Goal: Task Accomplishment & Management: Manage account settings

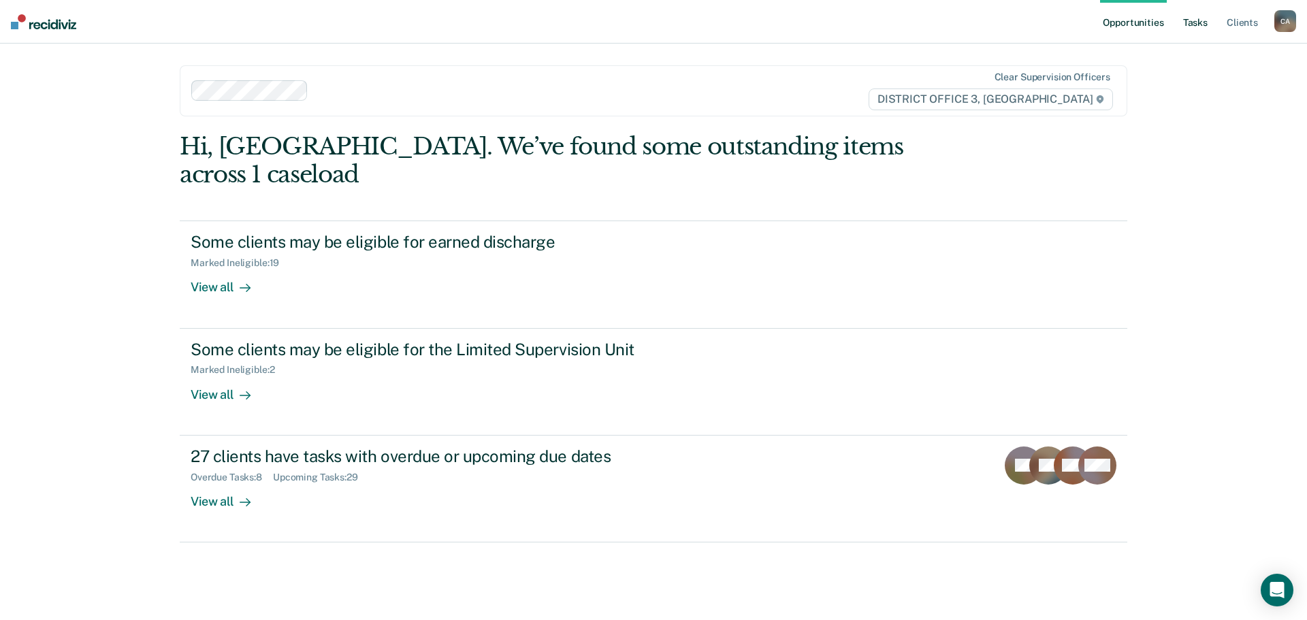
click at [1194, 28] on link "Tasks" at bounding box center [1196, 22] width 30 height 44
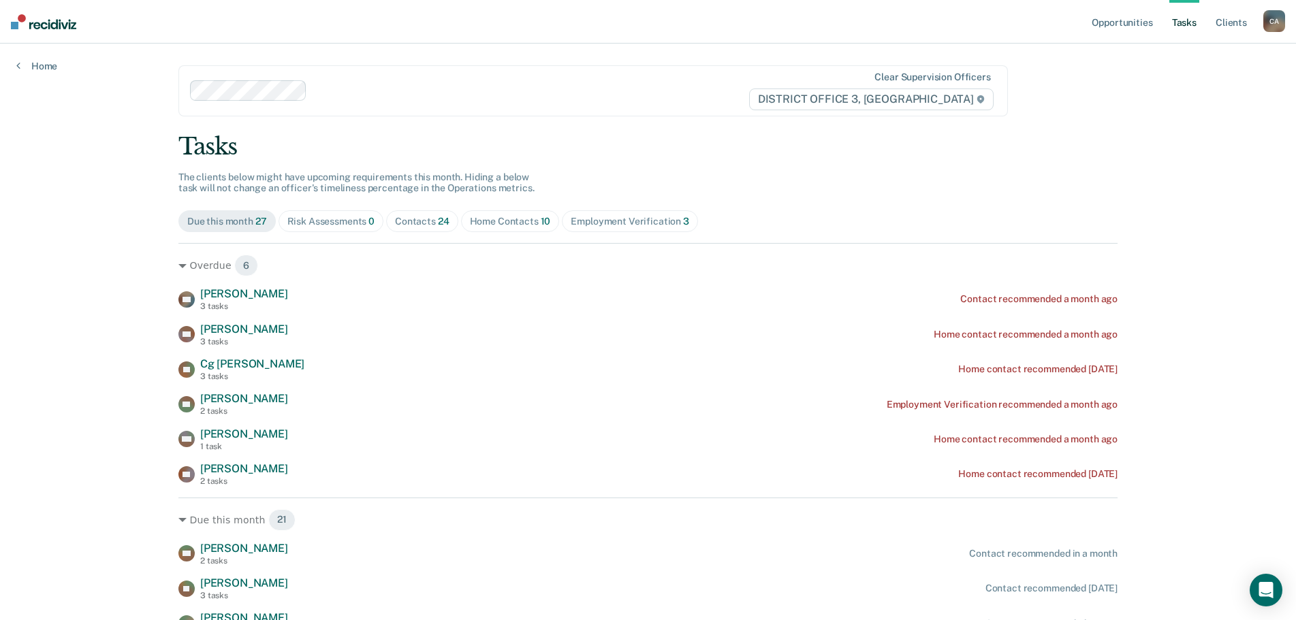
click at [626, 223] on div "Employment Verification 3" at bounding box center [630, 222] width 118 height 12
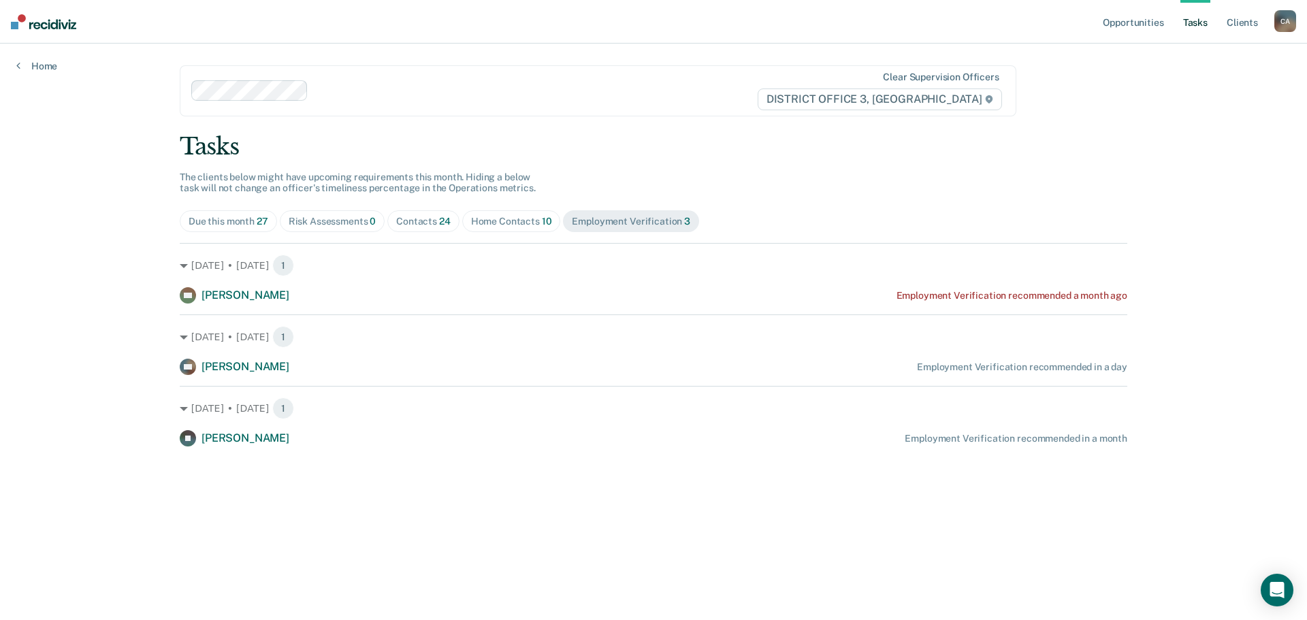
click at [244, 221] on div "Due this month 27" at bounding box center [229, 222] width 80 height 12
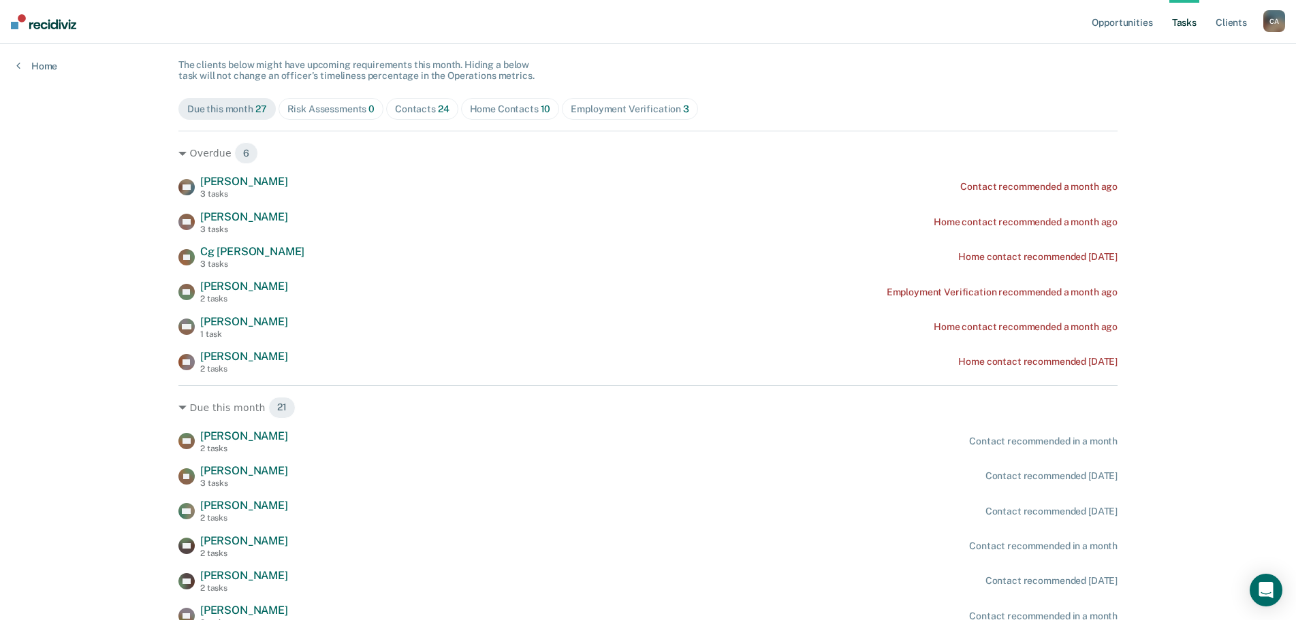
scroll to position [136, 0]
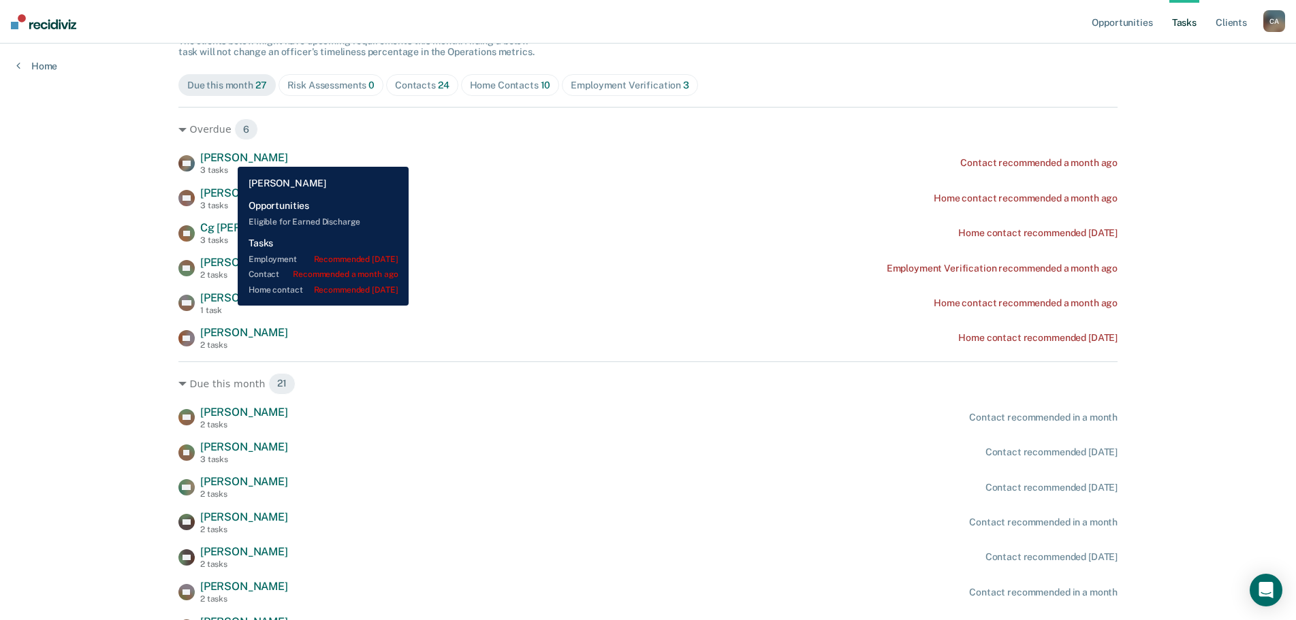
click at [227, 157] on span "[PERSON_NAME]" at bounding box center [244, 157] width 88 height 13
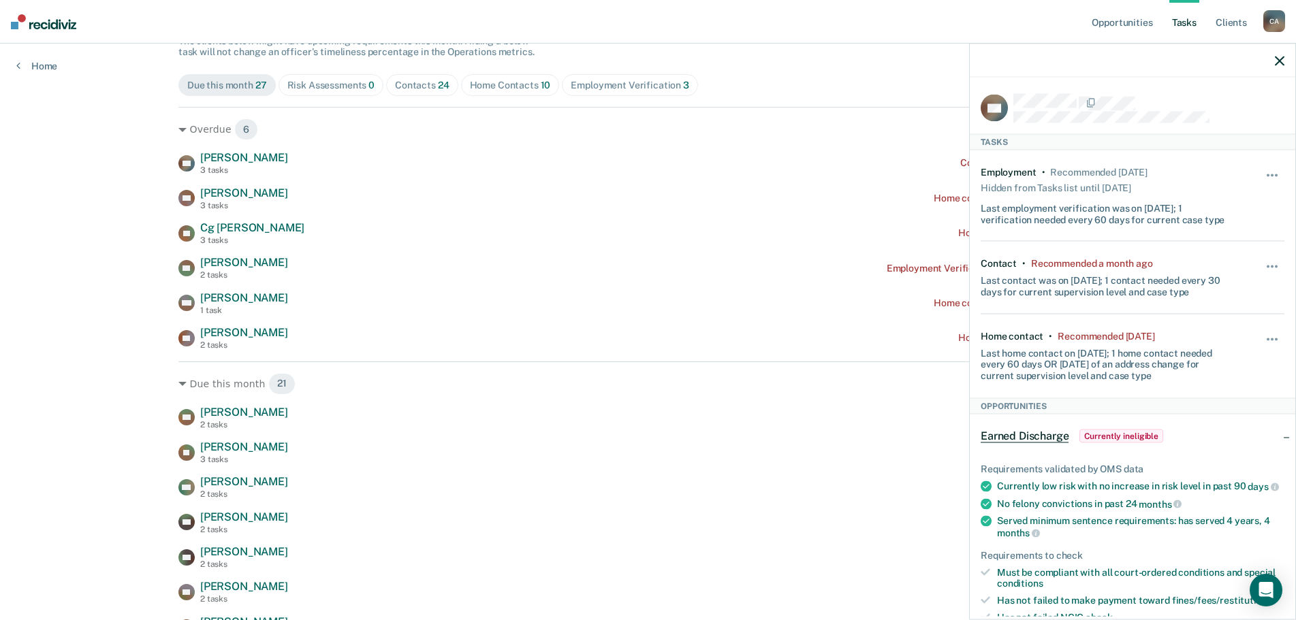
click at [797, 84] on div "Due this month 27 Risk Assessments 0 Contacts 24 Home Contacts 10 Employment Ve…" at bounding box center [647, 85] width 939 height 22
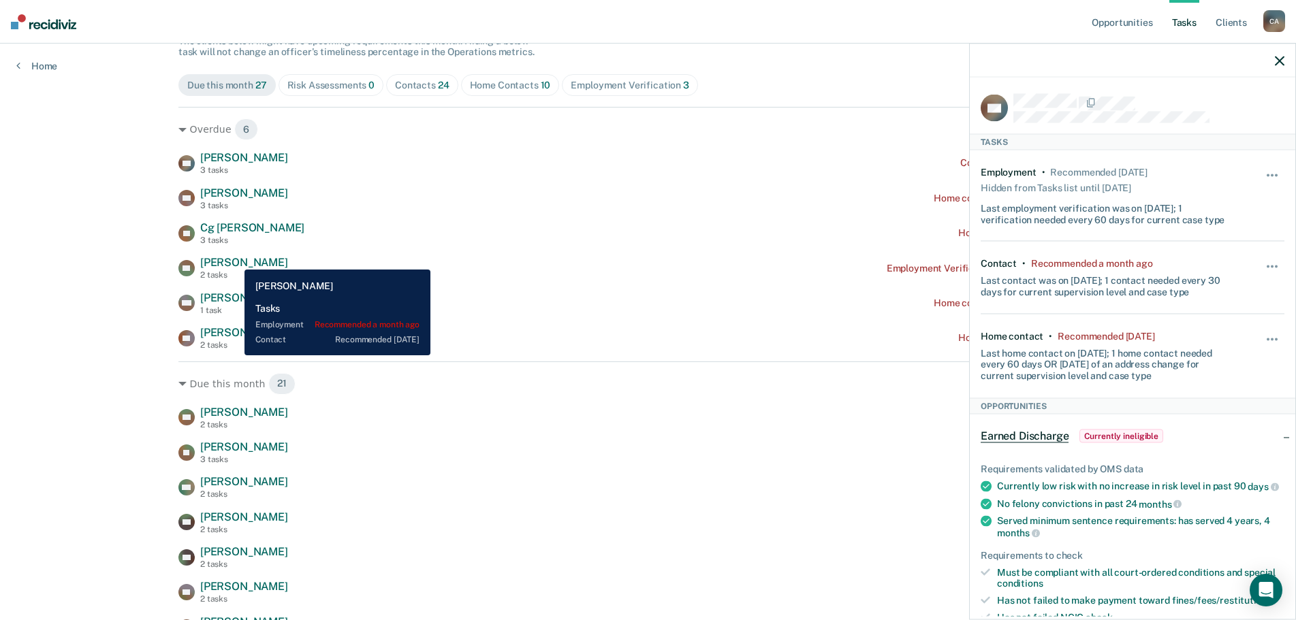
click at [234, 259] on span "[PERSON_NAME]" at bounding box center [244, 262] width 88 height 13
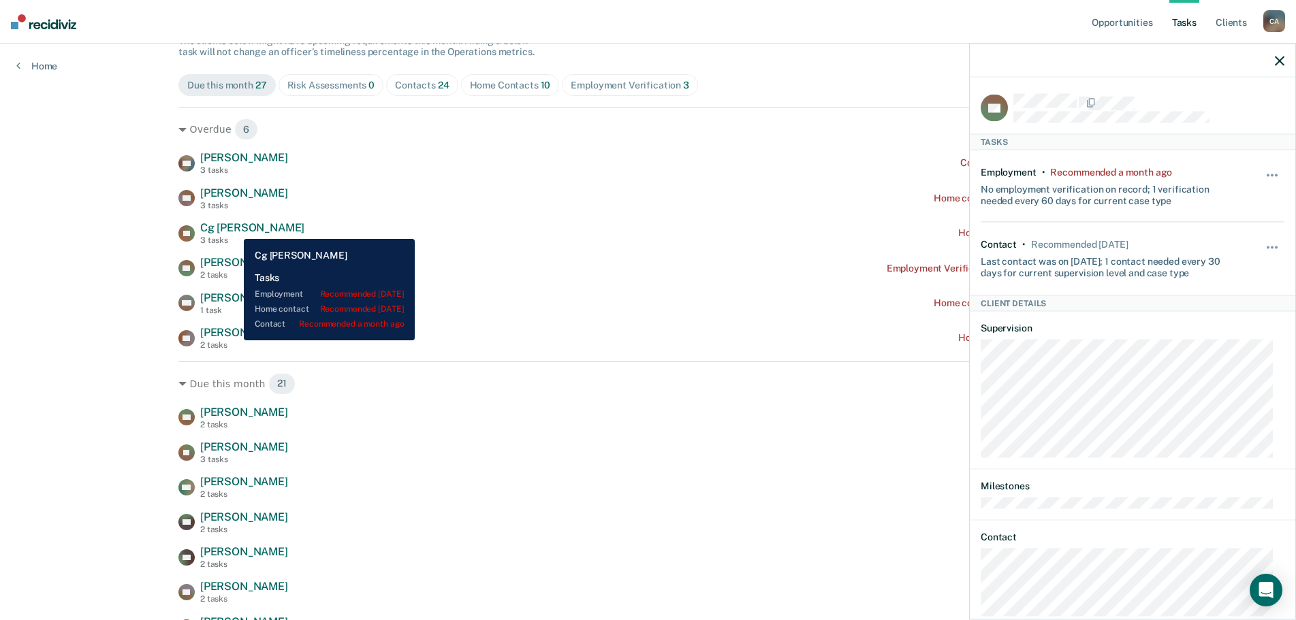
click at [234, 229] on span "Cg [PERSON_NAME]" at bounding box center [252, 227] width 104 height 13
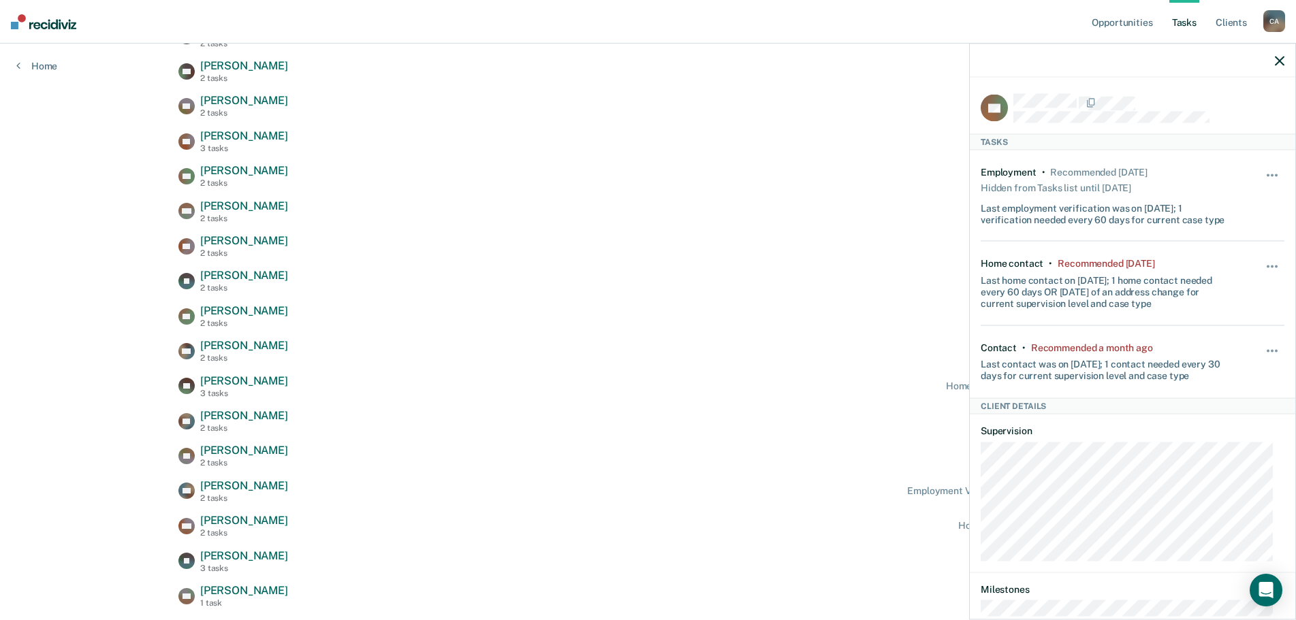
scroll to position [681, 0]
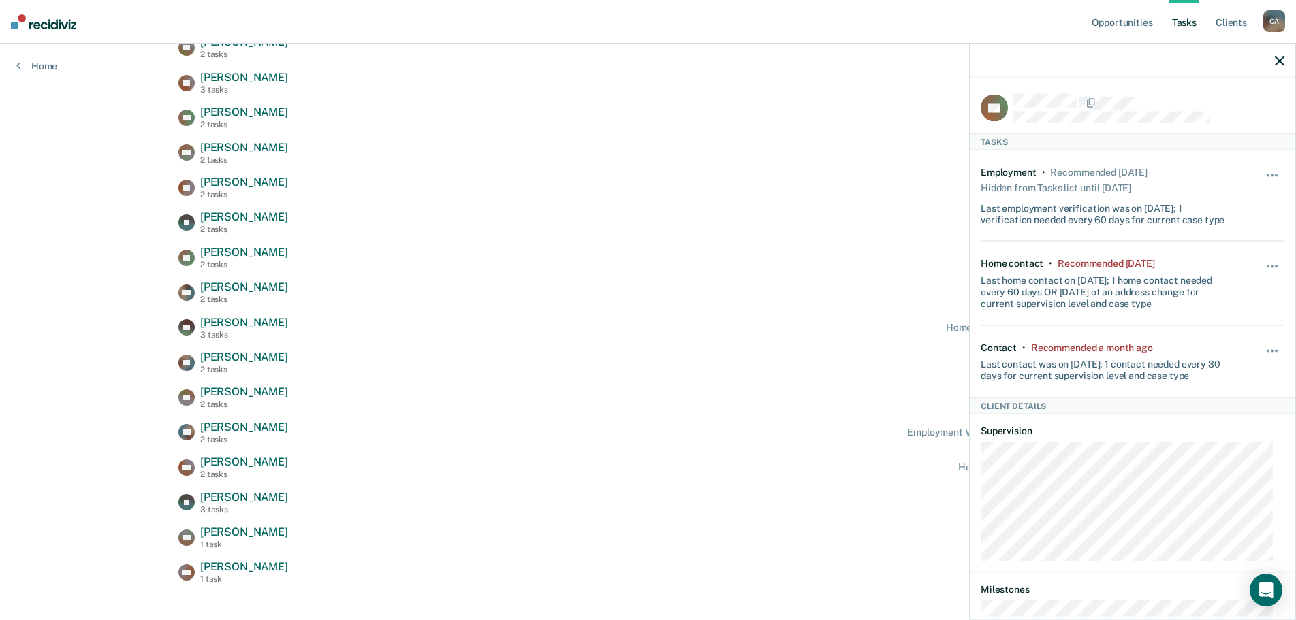
click at [1277, 63] on icon "button" at bounding box center [1280, 61] width 10 height 10
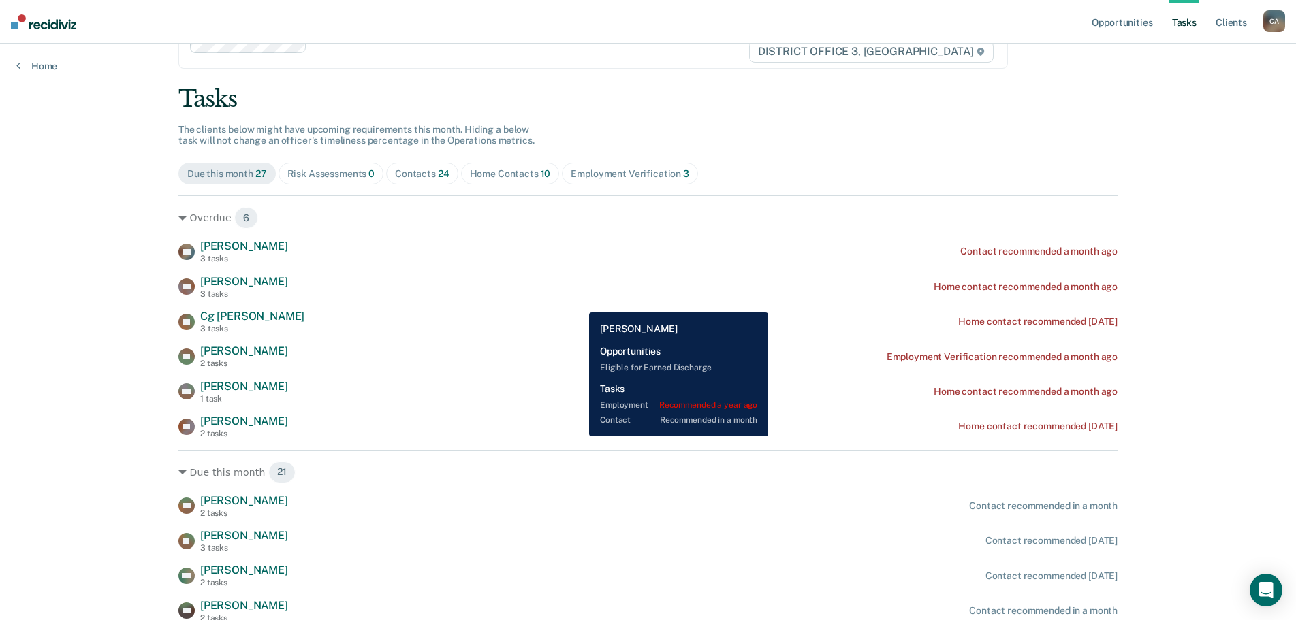
scroll to position [19, 0]
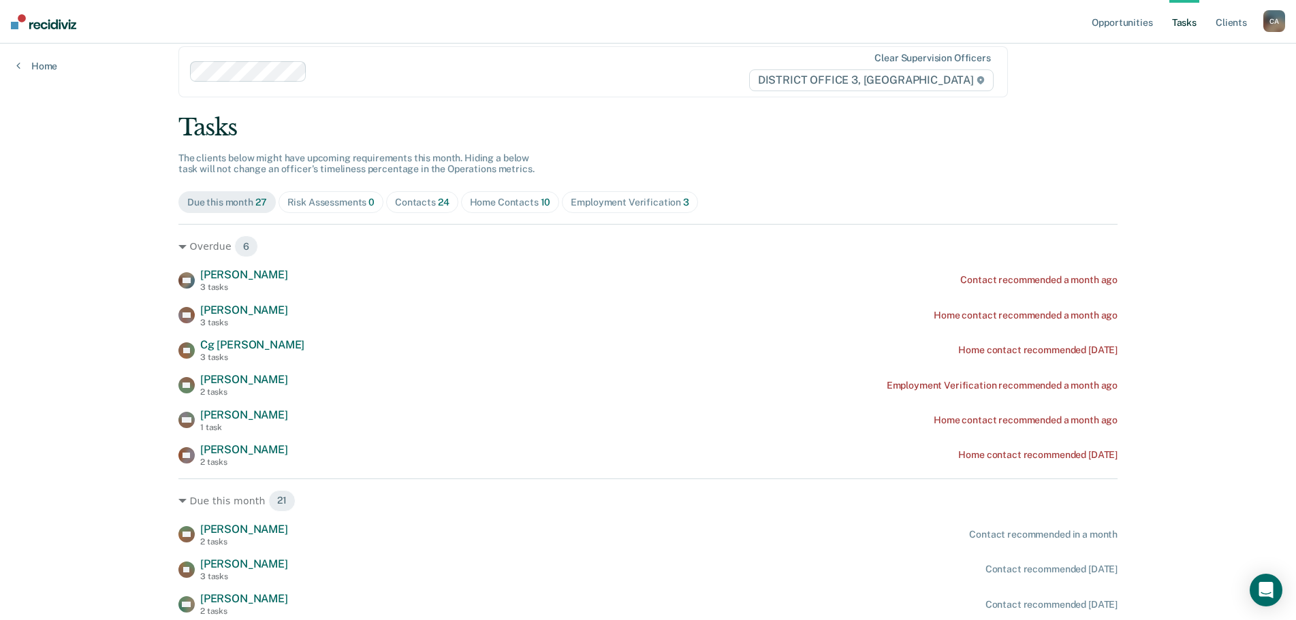
click at [438, 203] on span "24" at bounding box center [444, 202] width 12 height 11
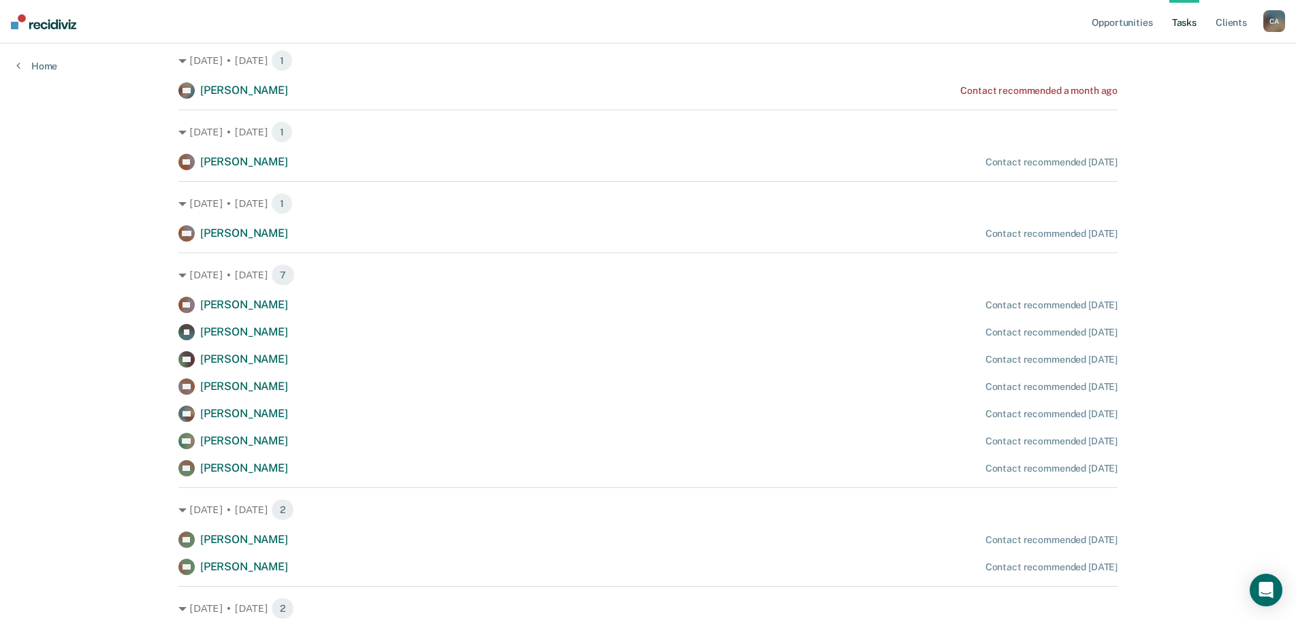
scroll to position [0, 0]
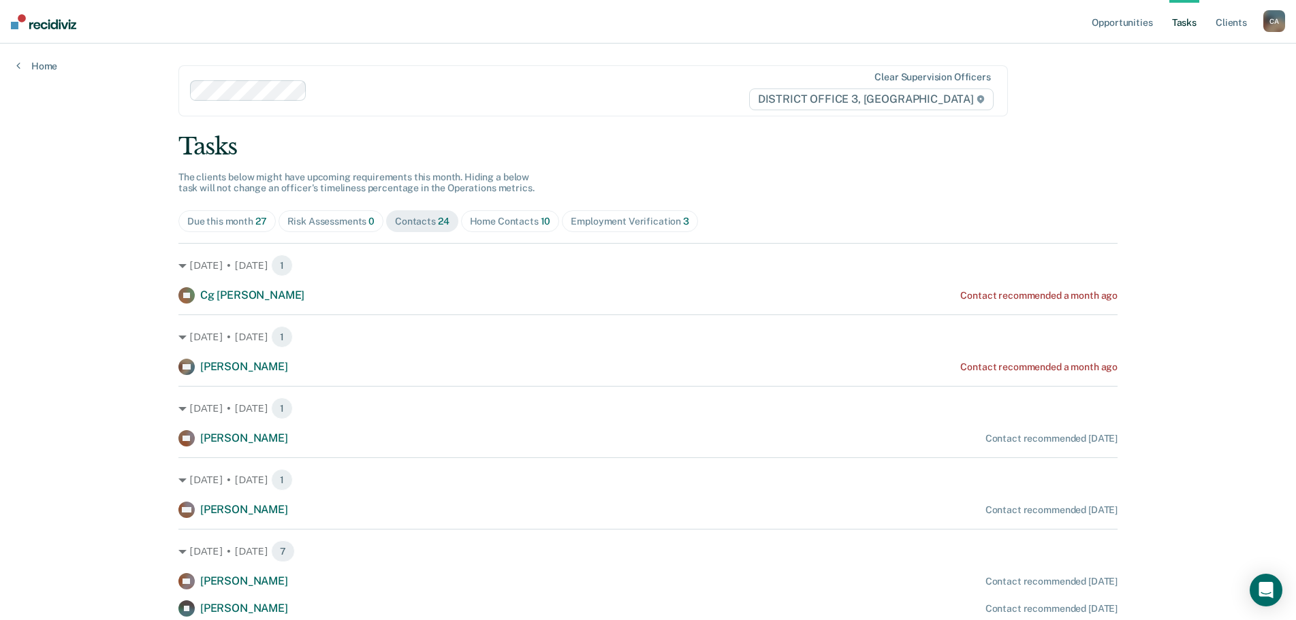
click at [245, 218] on div "Due this month 27" at bounding box center [227, 222] width 80 height 12
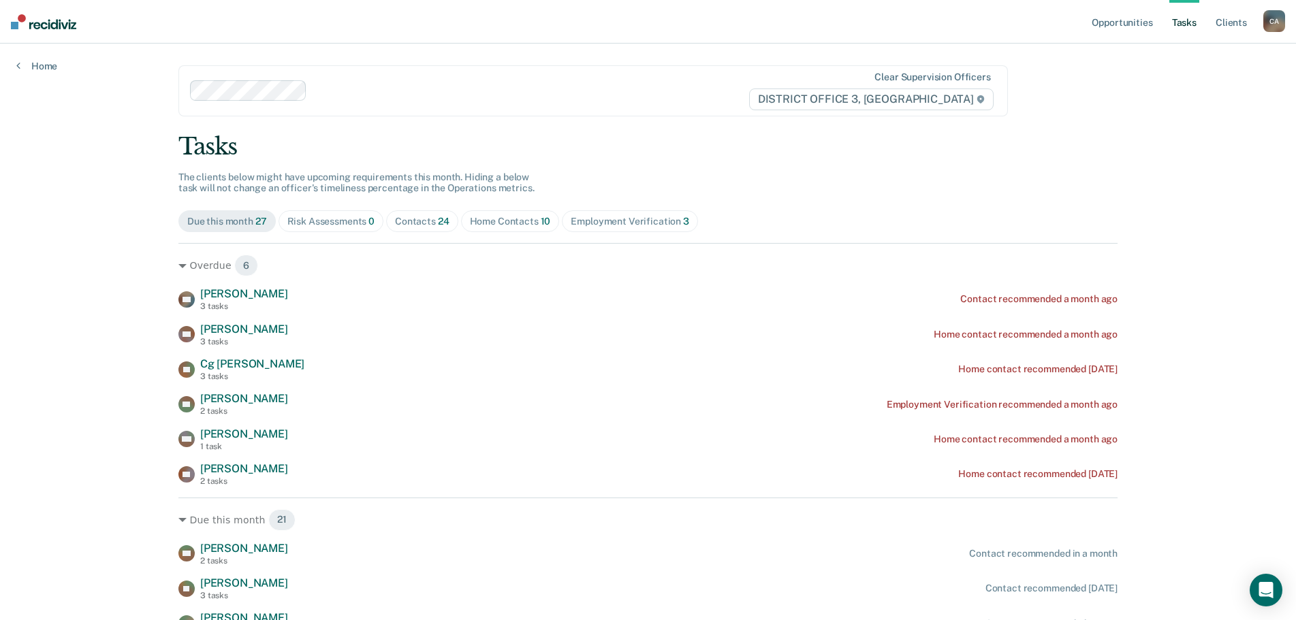
click at [343, 225] on div "Risk Assessments 0" at bounding box center [331, 222] width 88 height 12
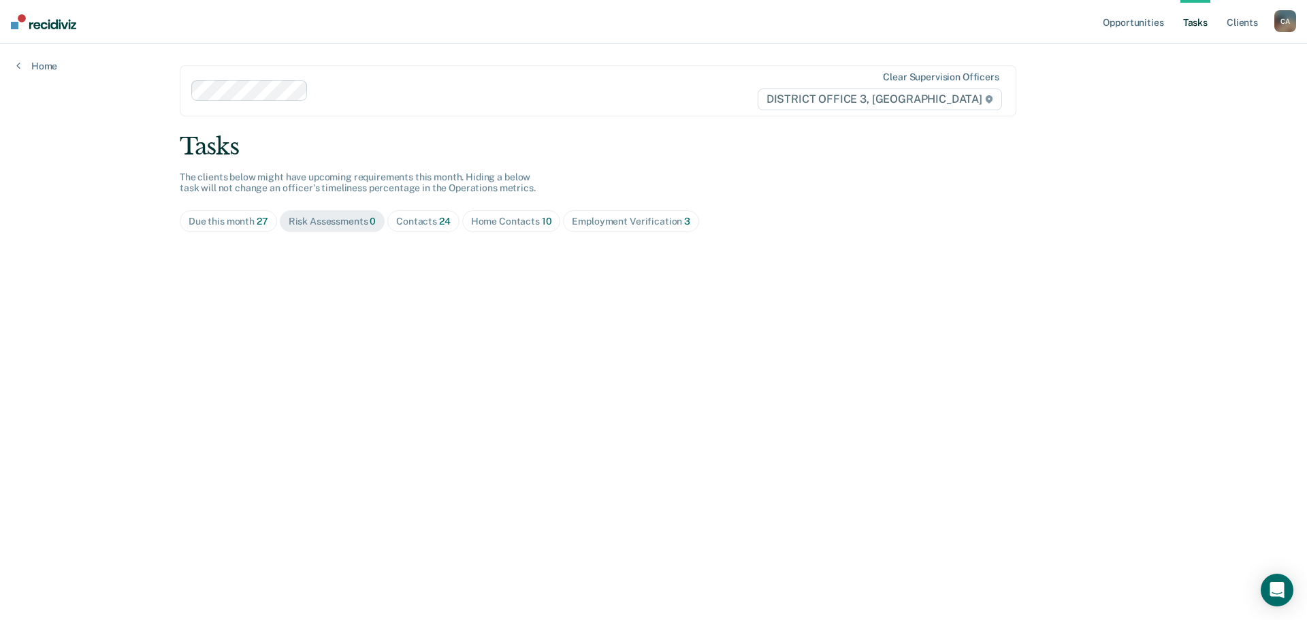
click at [250, 221] on div "Due this month 27" at bounding box center [229, 222] width 80 height 12
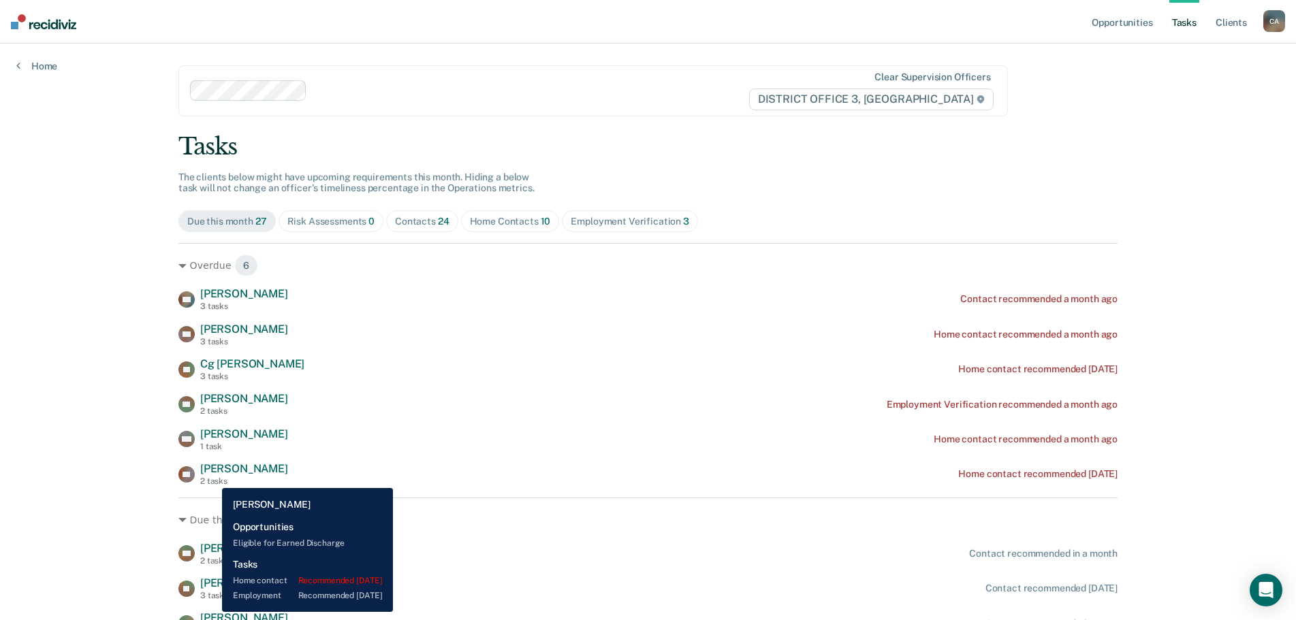
click at [212, 478] on div "2 tasks" at bounding box center [244, 482] width 88 height 10
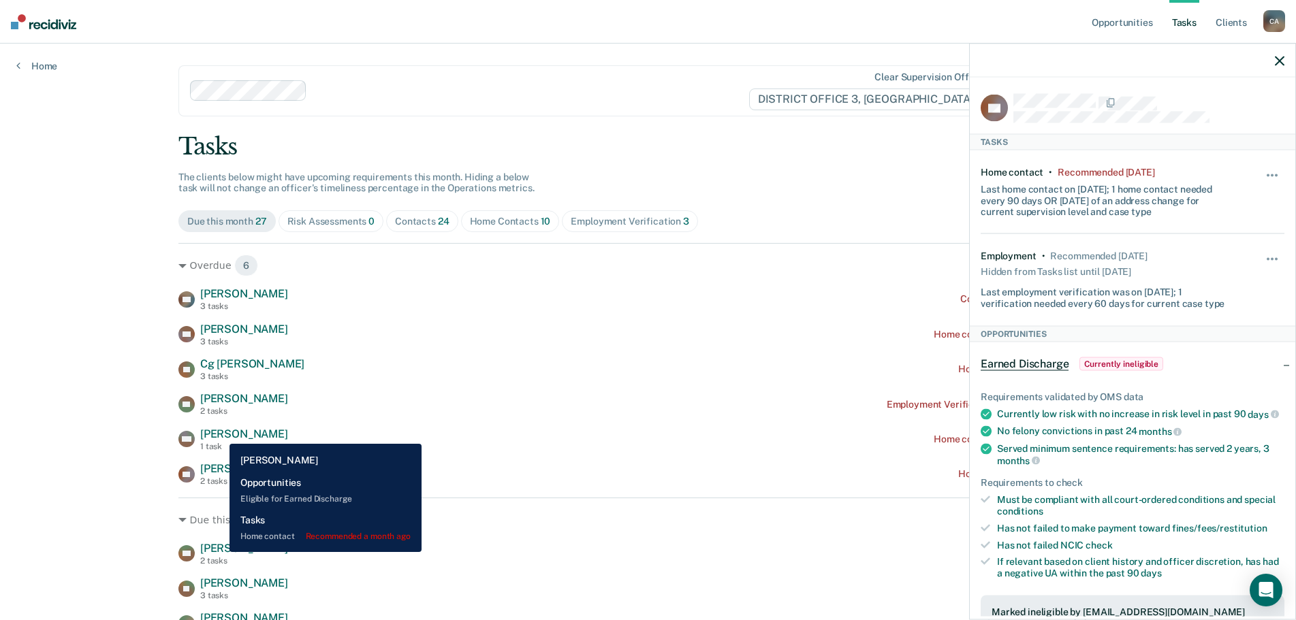
click at [219, 434] on span "[PERSON_NAME]" at bounding box center [244, 434] width 88 height 13
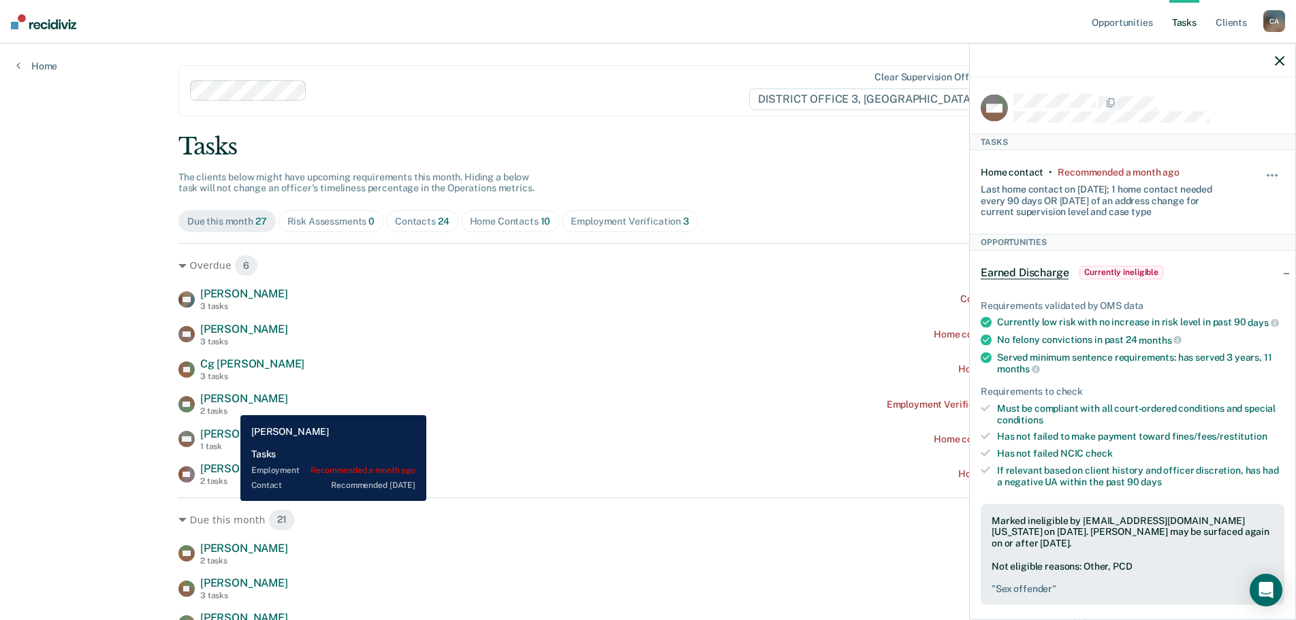
click at [230, 405] on span "[PERSON_NAME]" at bounding box center [244, 398] width 88 height 13
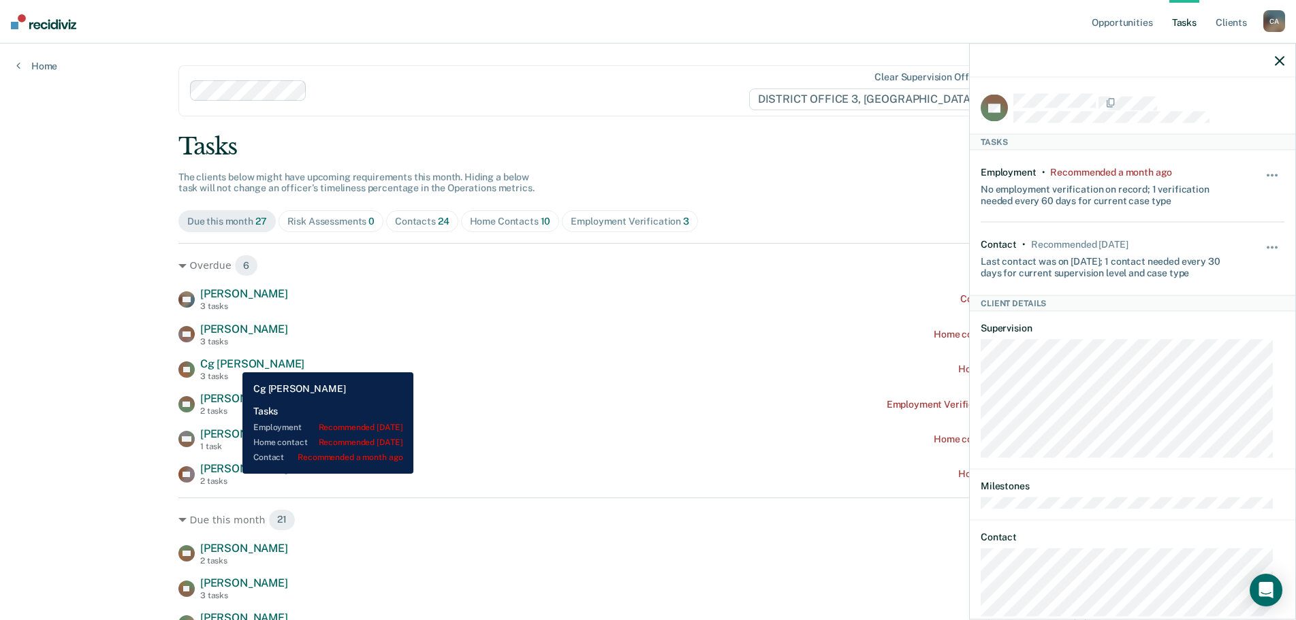
click at [232, 362] on span "Cg [PERSON_NAME]" at bounding box center [252, 363] width 104 height 13
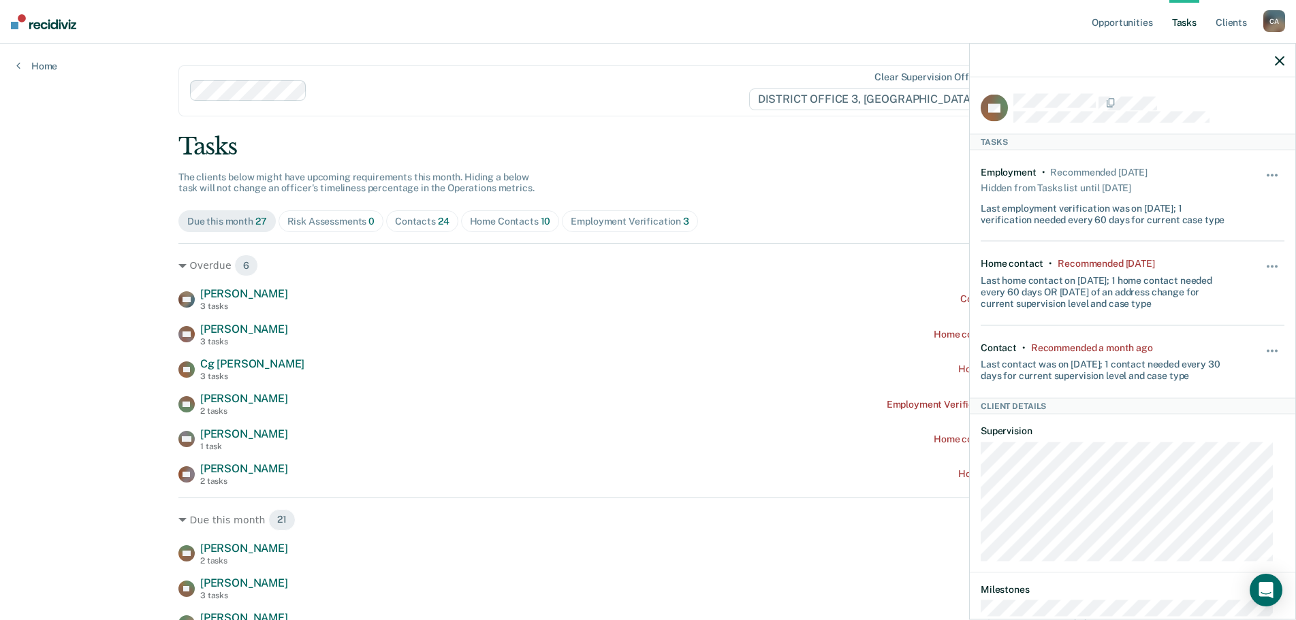
click at [1275, 59] on icon "button" at bounding box center [1280, 61] width 10 height 10
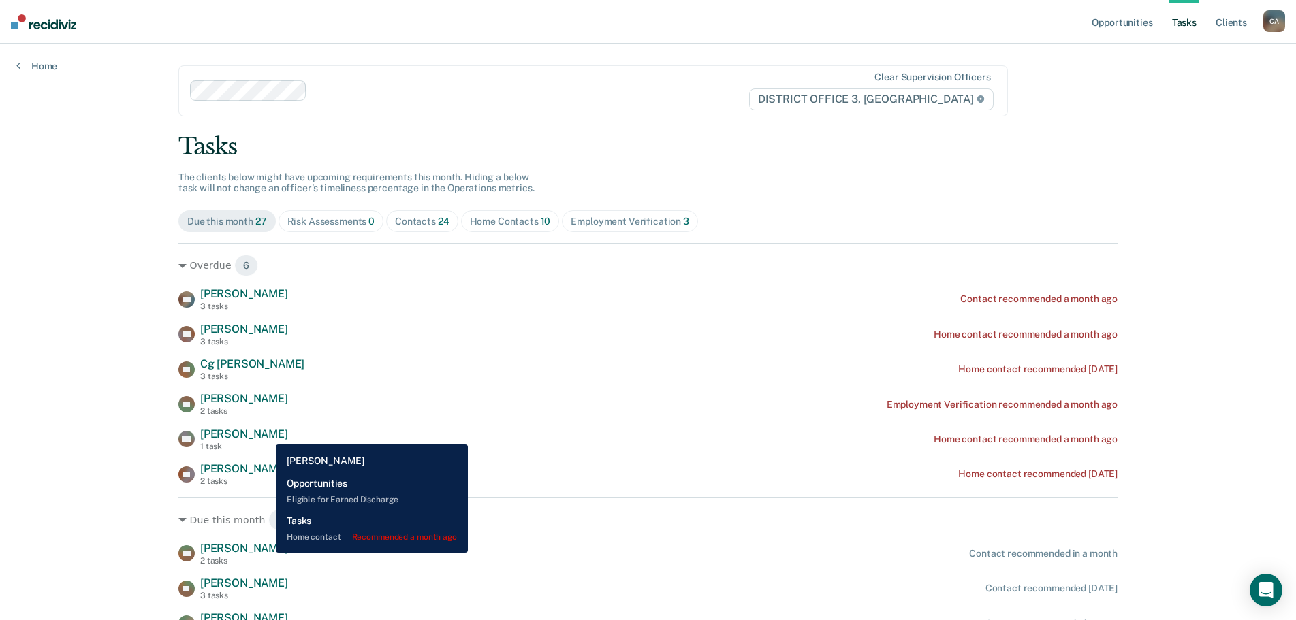
click at [266, 434] on span "[PERSON_NAME]" at bounding box center [244, 434] width 88 height 13
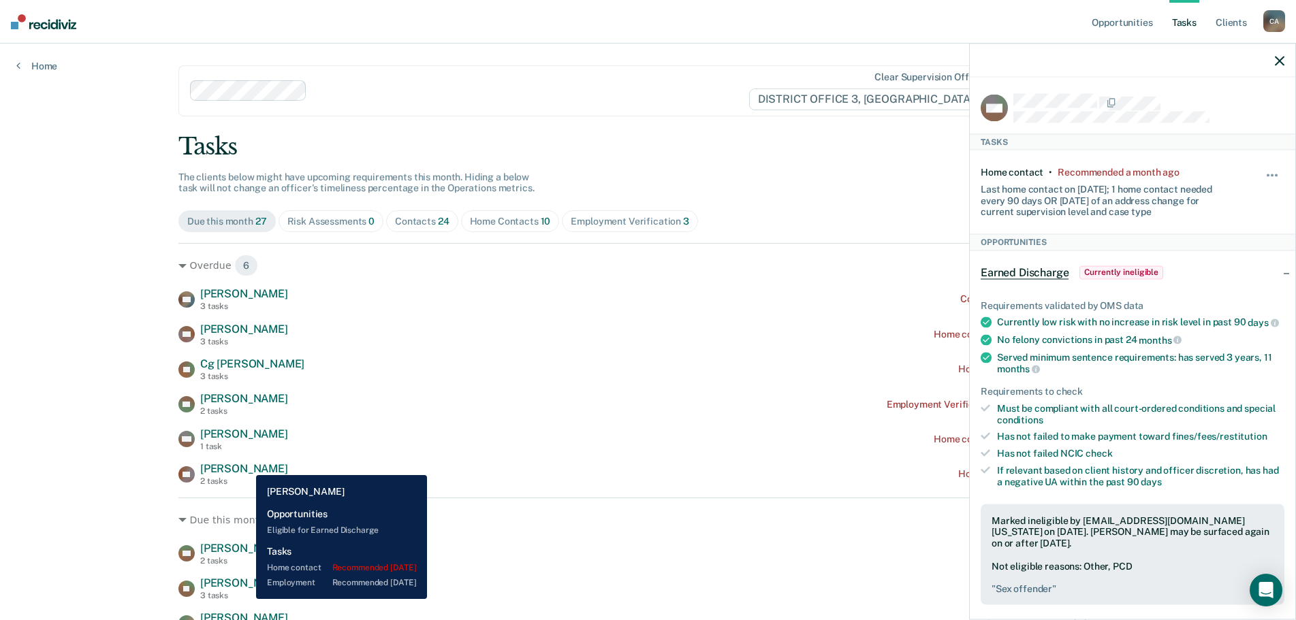
click at [246, 465] on span "[PERSON_NAME]" at bounding box center [244, 468] width 88 height 13
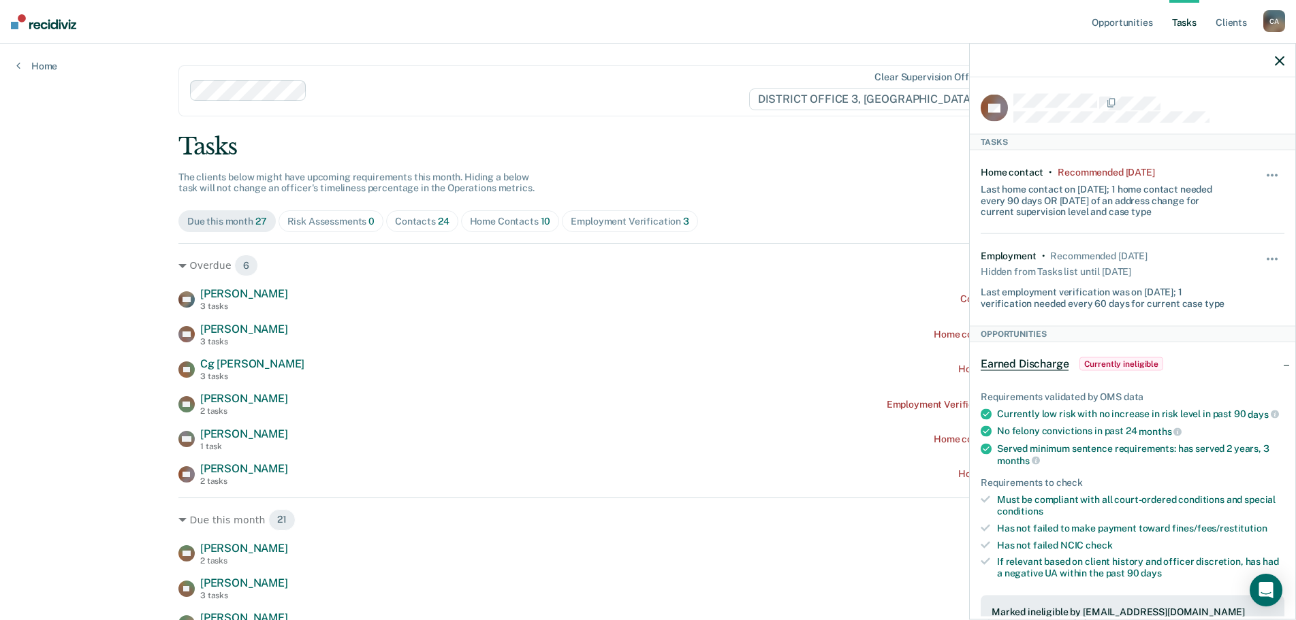
click at [1274, 61] on div at bounding box center [1132, 61] width 325 height 34
click at [1277, 61] on icon "button" at bounding box center [1280, 61] width 10 height 10
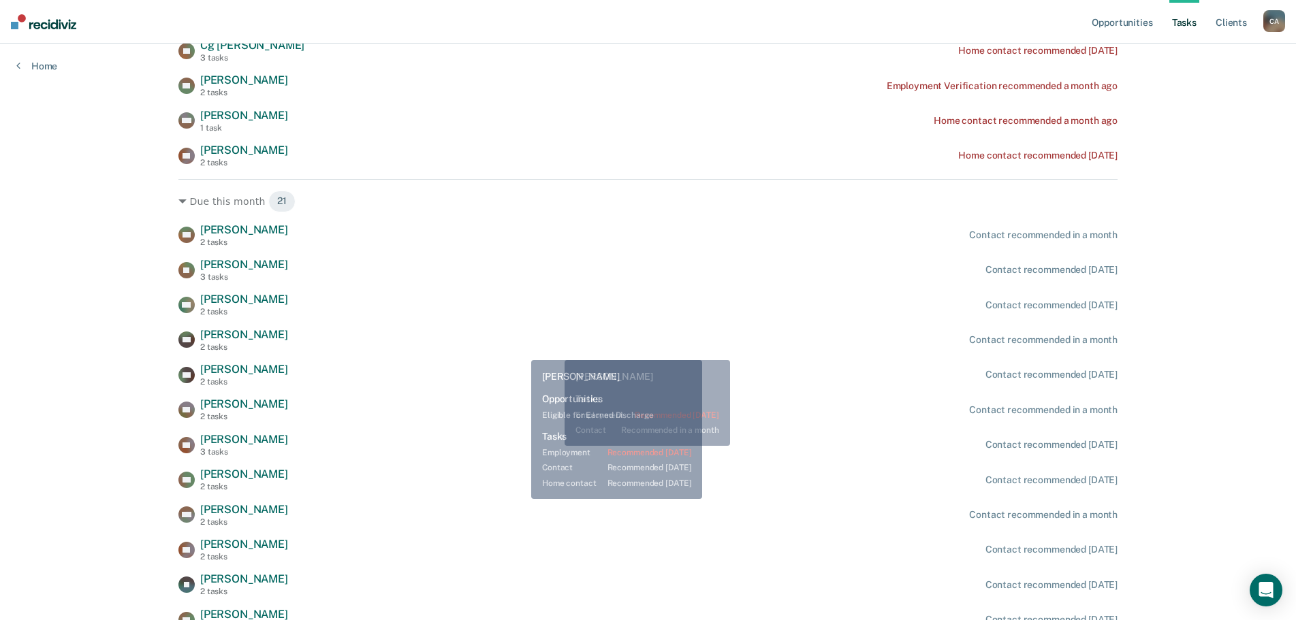
scroll to position [340, 0]
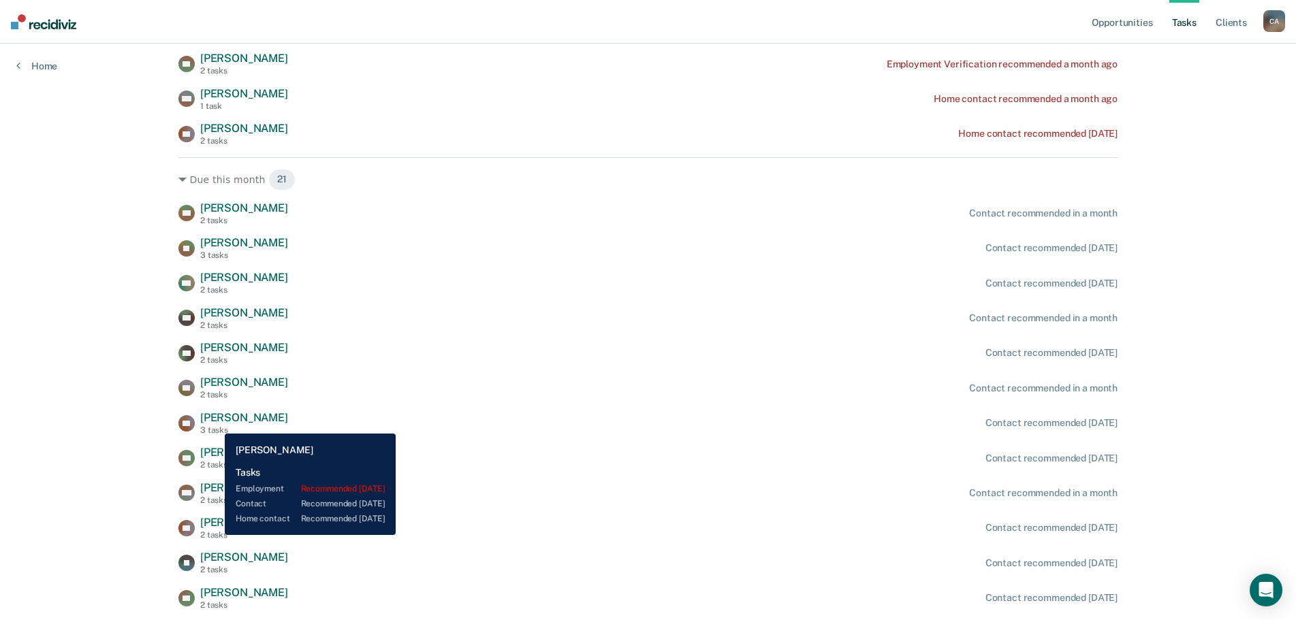
click at [214, 424] on span "[PERSON_NAME]" at bounding box center [244, 417] width 88 height 13
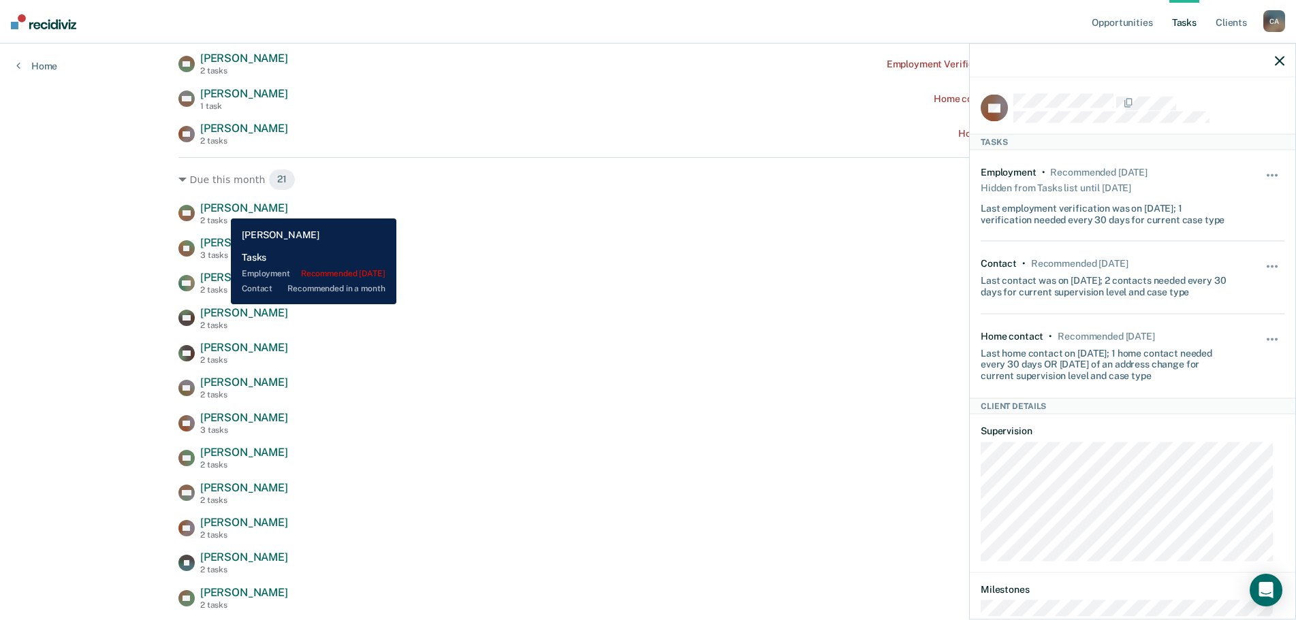
click at [221, 208] on span "[PERSON_NAME]" at bounding box center [244, 208] width 88 height 13
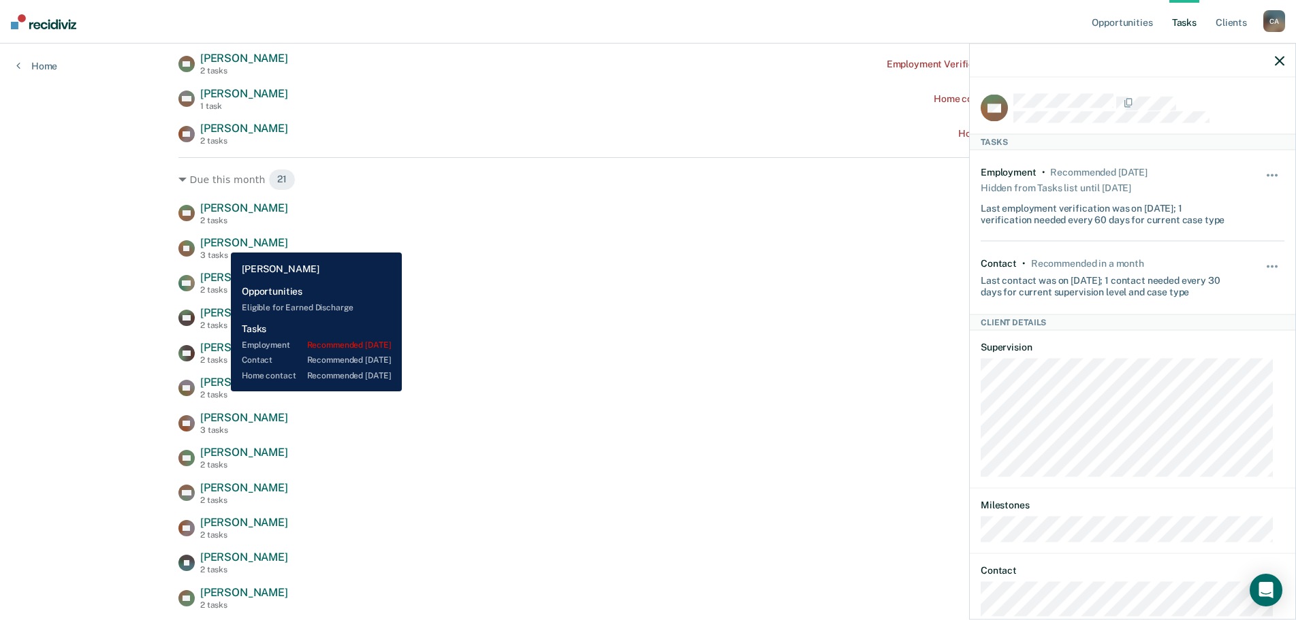
click at [221, 242] on span "[PERSON_NAME]" at bounding box center [244, 242] width 88 height 13
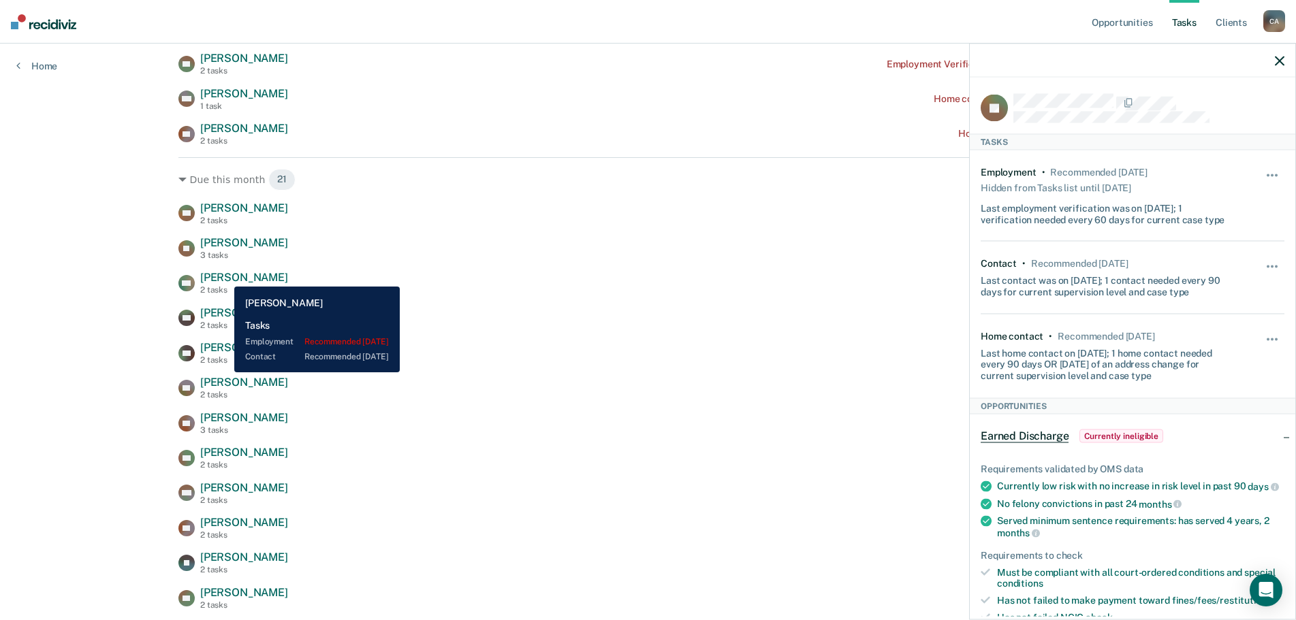
click at [224, 276] on span "[PERSON_NAME]" at bounding box center [244, 277] width 88 height 13
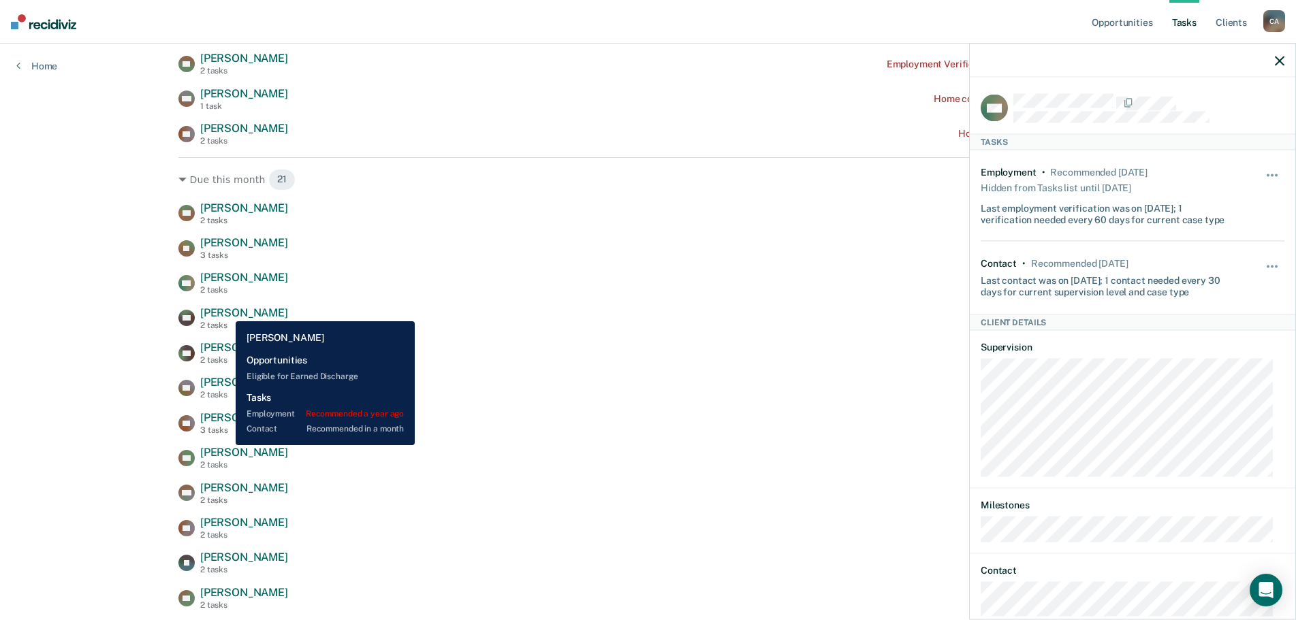
click at [225, 311] on span "[PERSON_NAME]" at bounding box center [244, 312] width 88 height 13
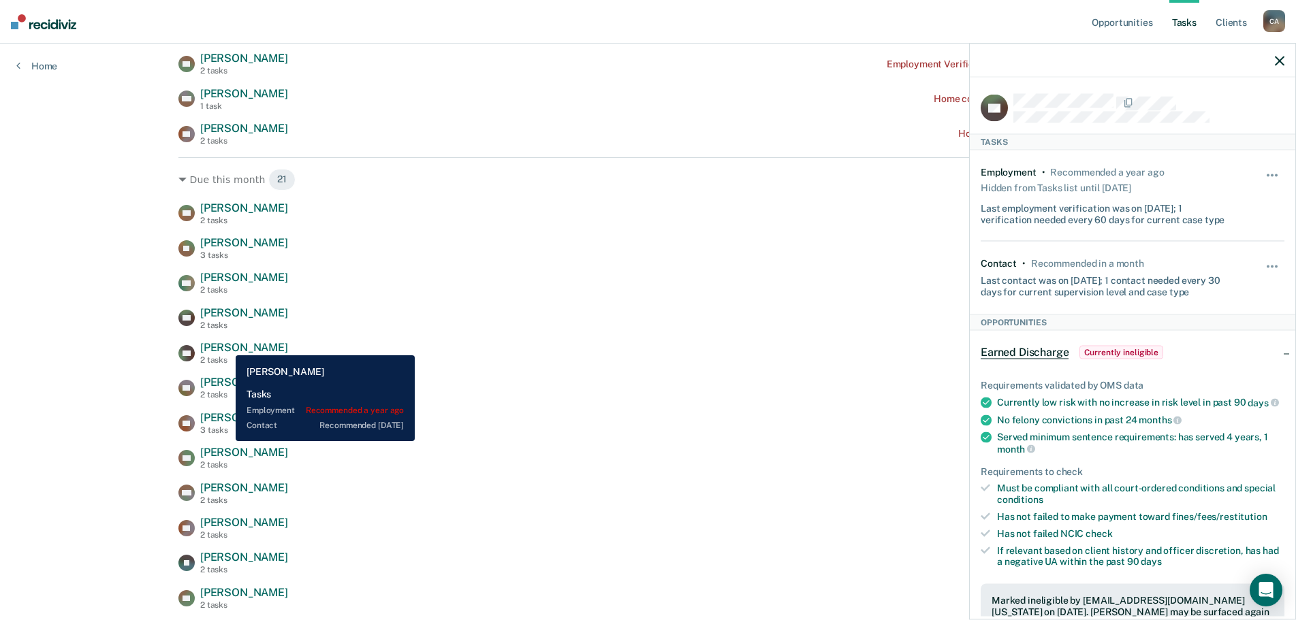
click at [225, 345] on span "[PERSON_NAME]" at bounding box center [244, 347] width 88 height 13
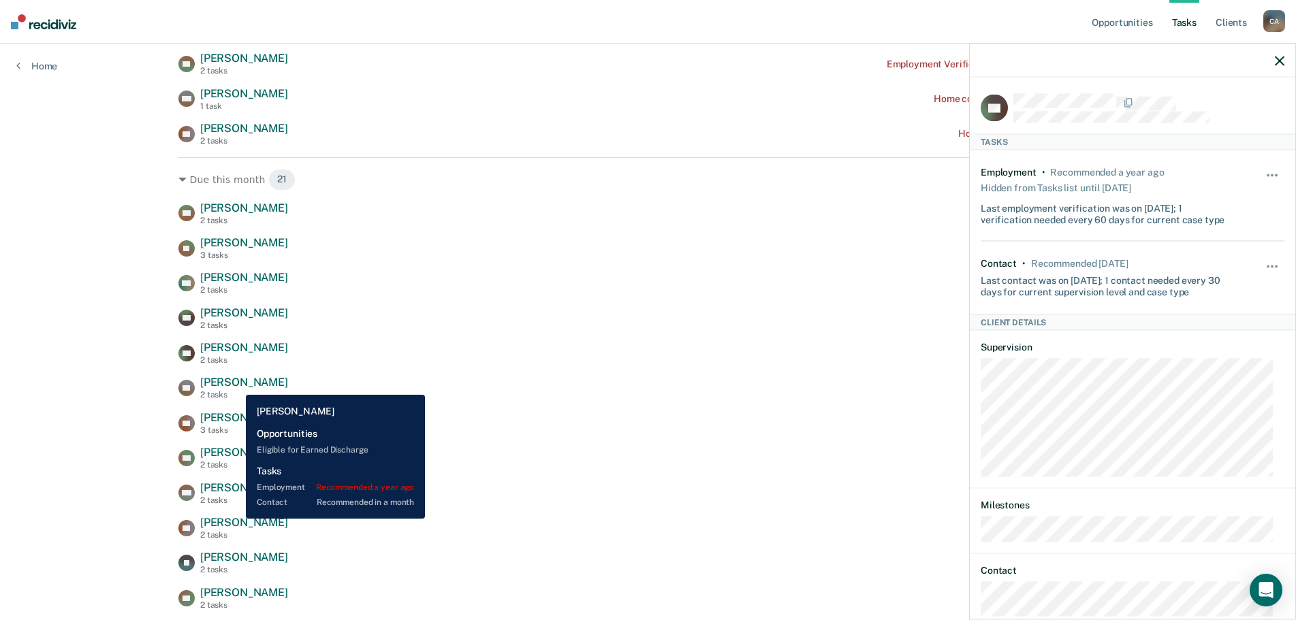
click at [236, 385] on span "[PERSON_NAME]" at bounding box center [244, 382] width 88 height 13
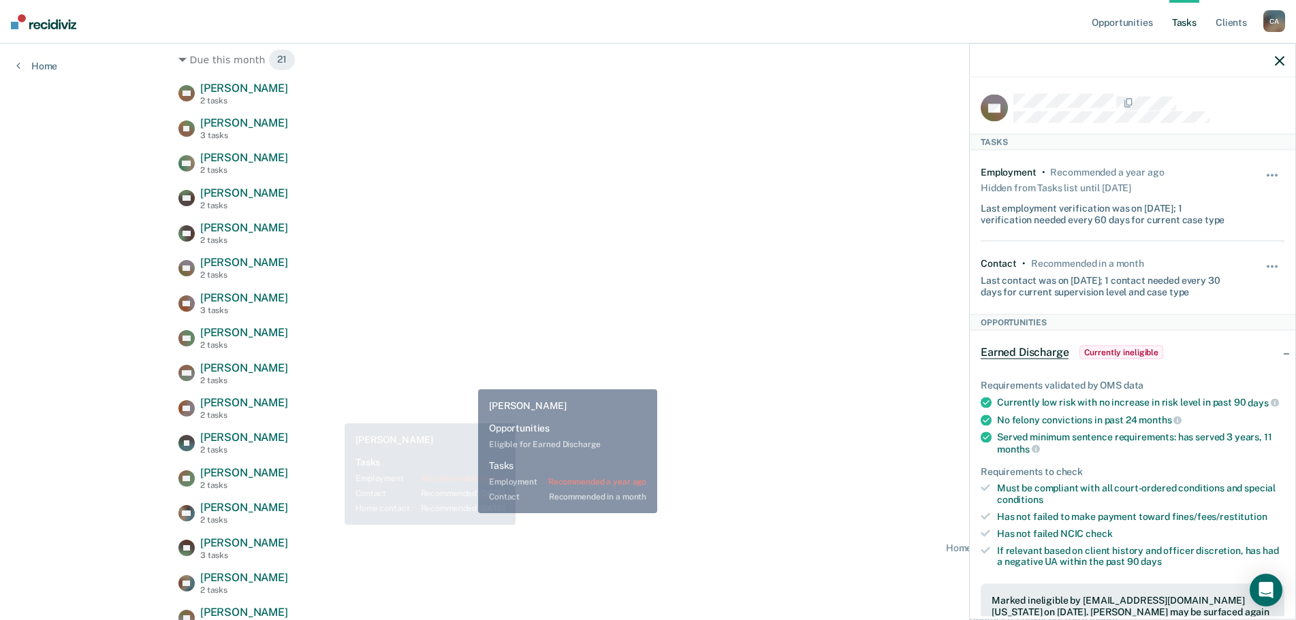
scroll to position [700, 0]
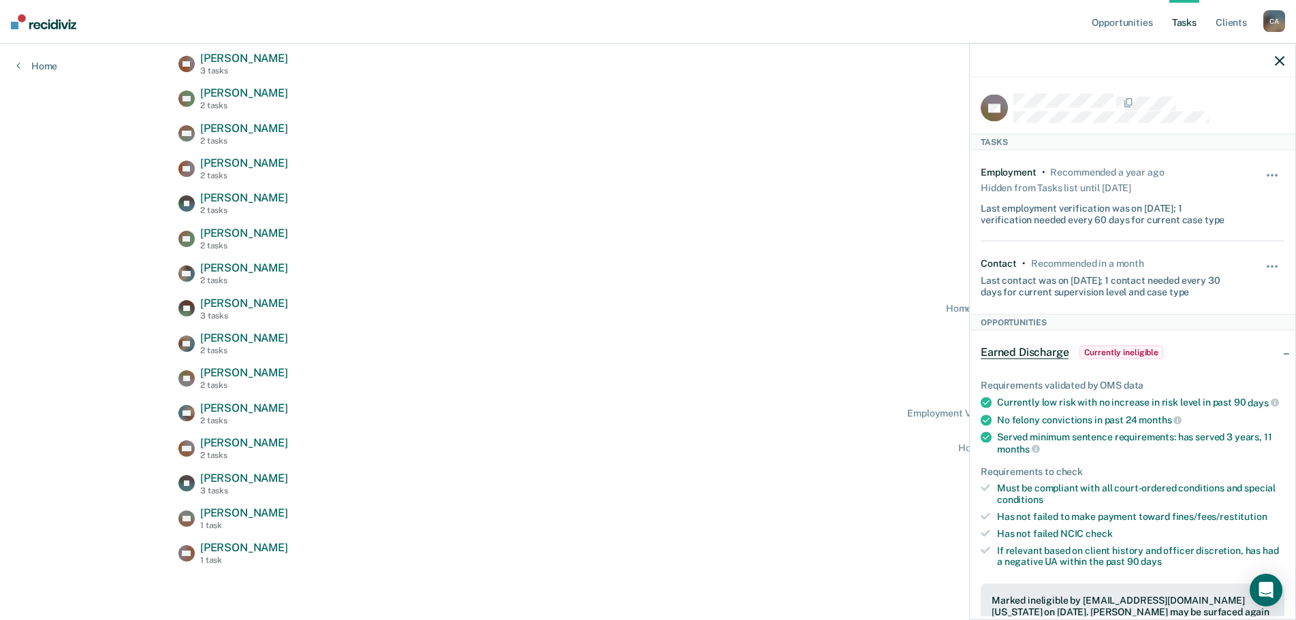
click at [1280, 58] on icon "button" at bounding box center [1280, 61] width 10 height 10
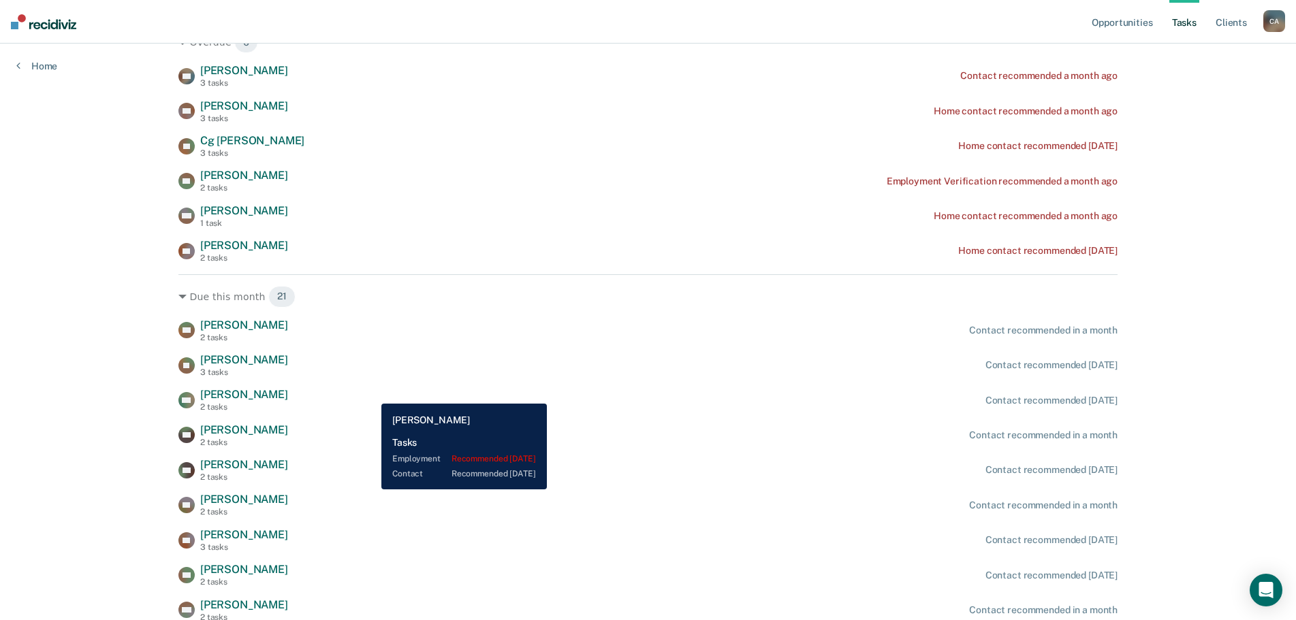
scroll to position [0, 0]
